Goal: Participate in discussion

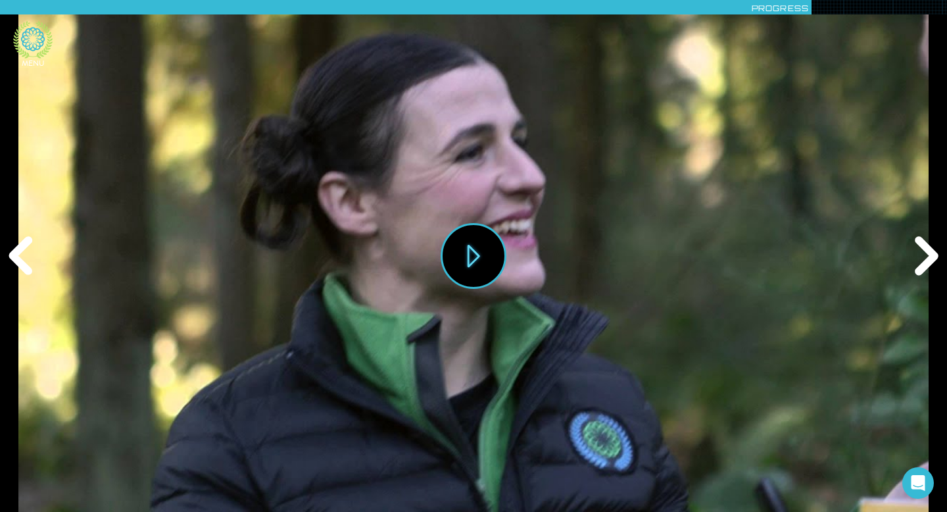
click at [39, 42] on icon at bounding box center [32, 39] width 39 height 37
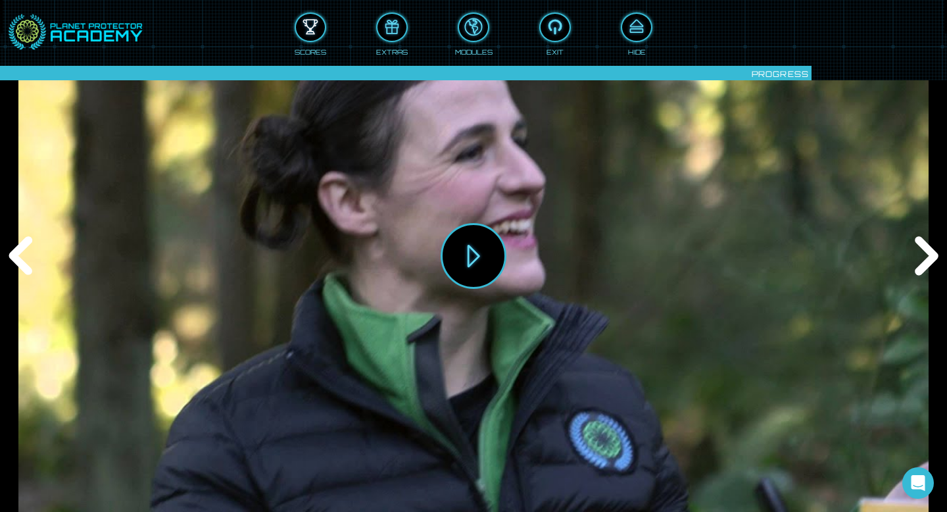
drag, startPoint x: 316, startPoint y: 28, endPoint x: 341, endPoint y: 2, distance: 35.8
click at [316, 27] on div at bounding box center [310, 27] width 29 height 22
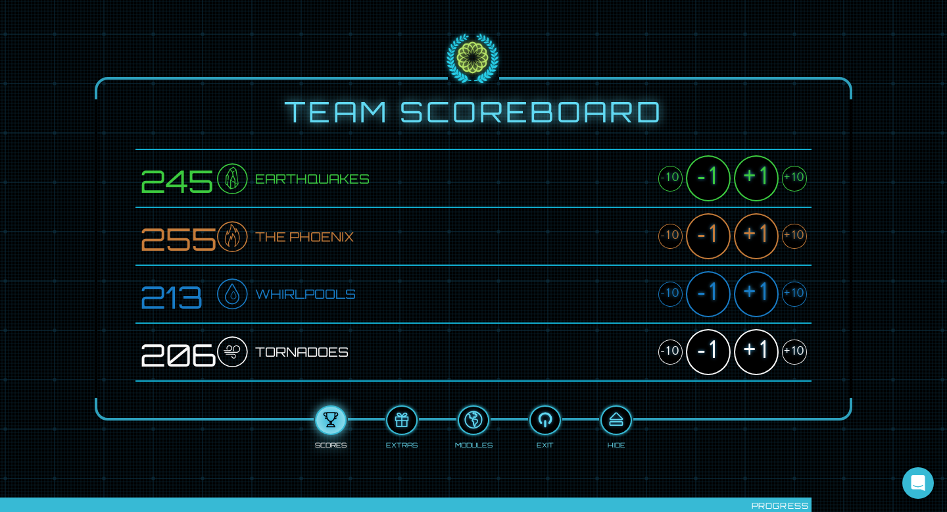
click at [765, 346] on div "+1" at bounding box center [756, 352] width 45 height 46
click at [759, 179] on div "+1" at bounding box center [756, 178] width 45 height 46
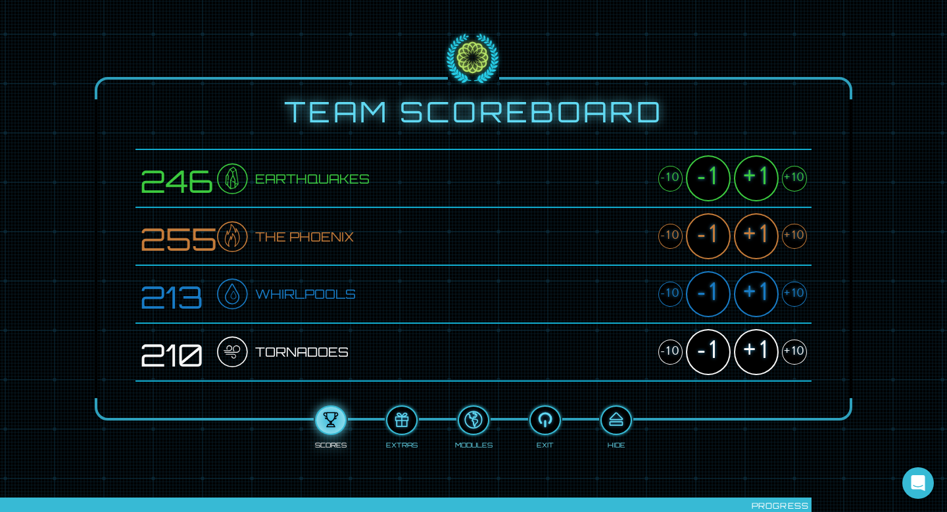
click at [759, 179] on div "+1" at bounding box center [756, 178] width 45 height 46
click at [759, 283] on div "+1" at bounding box center [756, 294] width 45 height 46
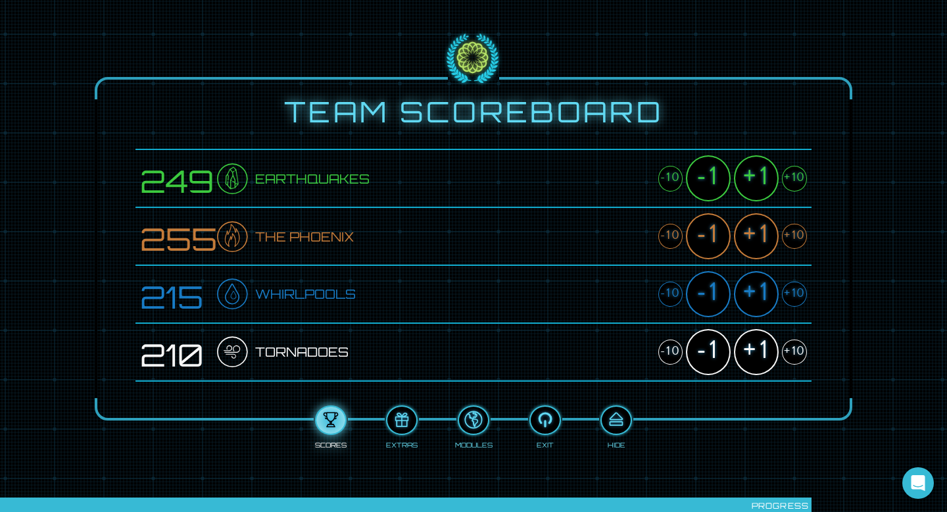
click at [759, 284] on div "+1" at bounding box center [756, 294] width 45 height 46
click at [761, 224] on div "+1" at bounding box center [756, 236] width 45 height 46
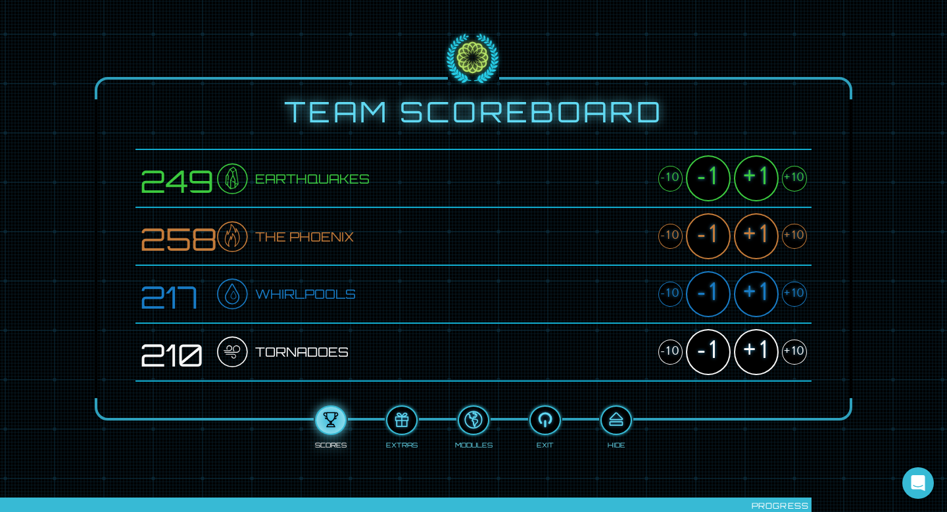
click at [761, 224] on div "+1" at bounding box center [756, 236] width 45 height 46
click at [758, 178] on div "+1" at bounding box center [756, 178] width 45 height 46
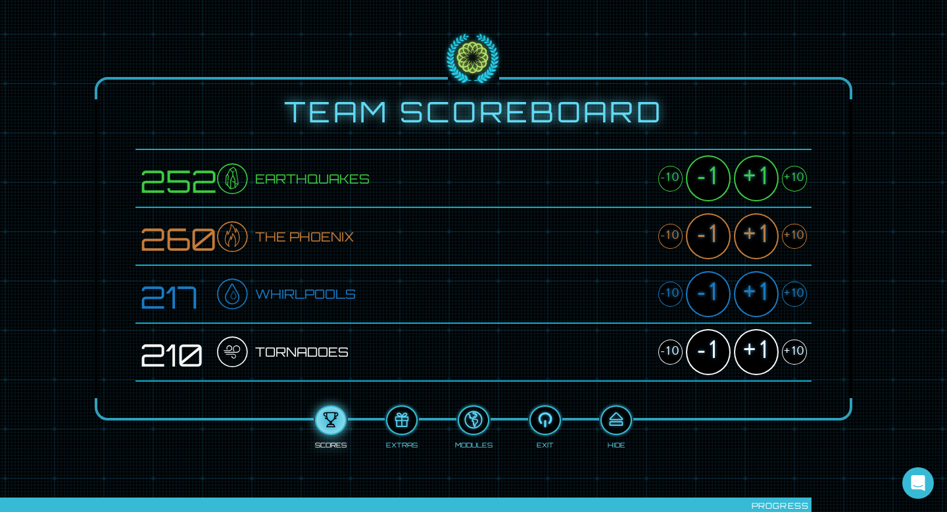
click at [758, 178] on div "+1" at bounding box center [756, 178] width 45 height 46
